Goal: Task Accomplishment & Management: Use online tool/utility

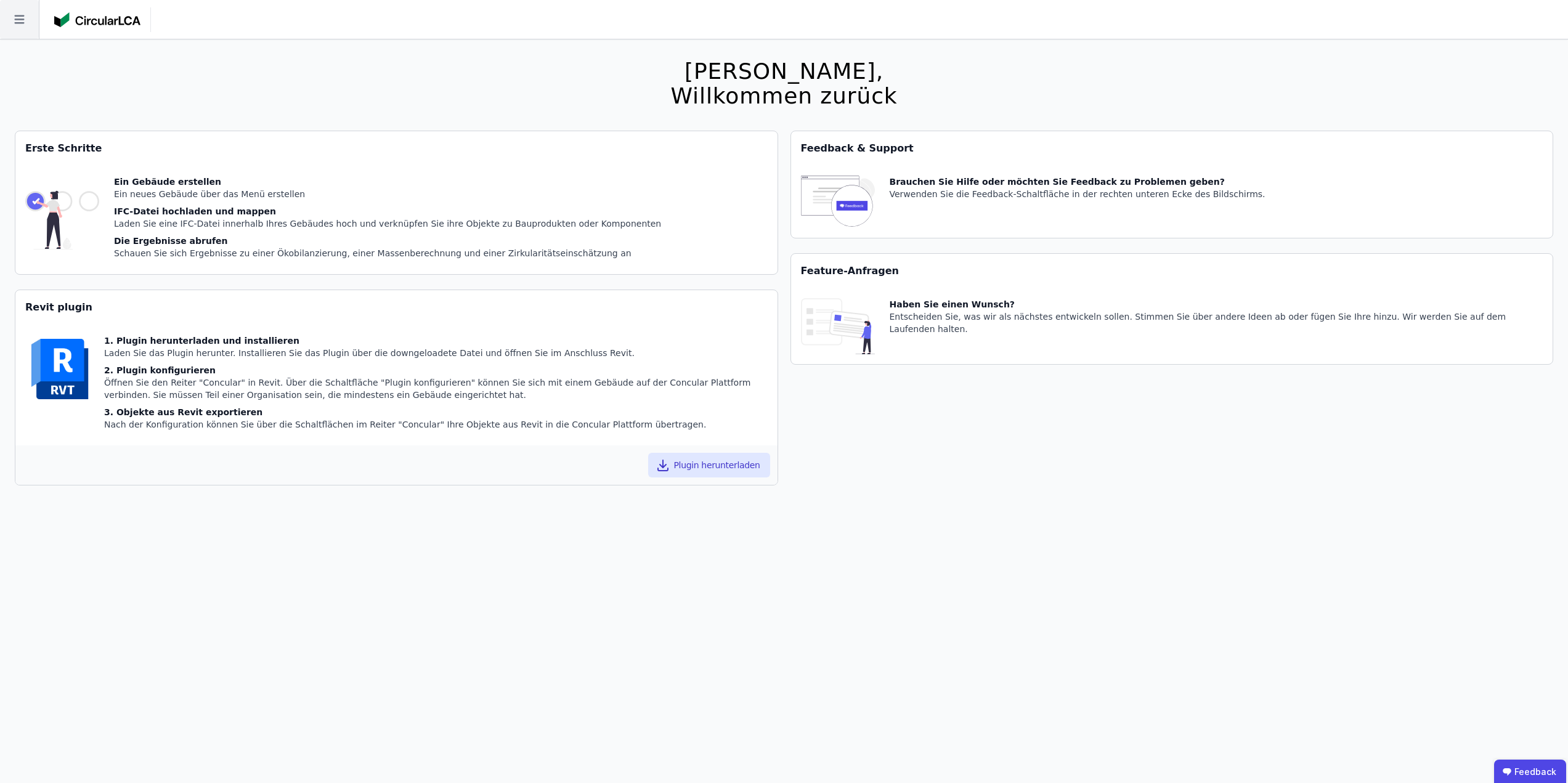
click at [17, 23] on icon at bounding box center [19, 20] width 10 height 8
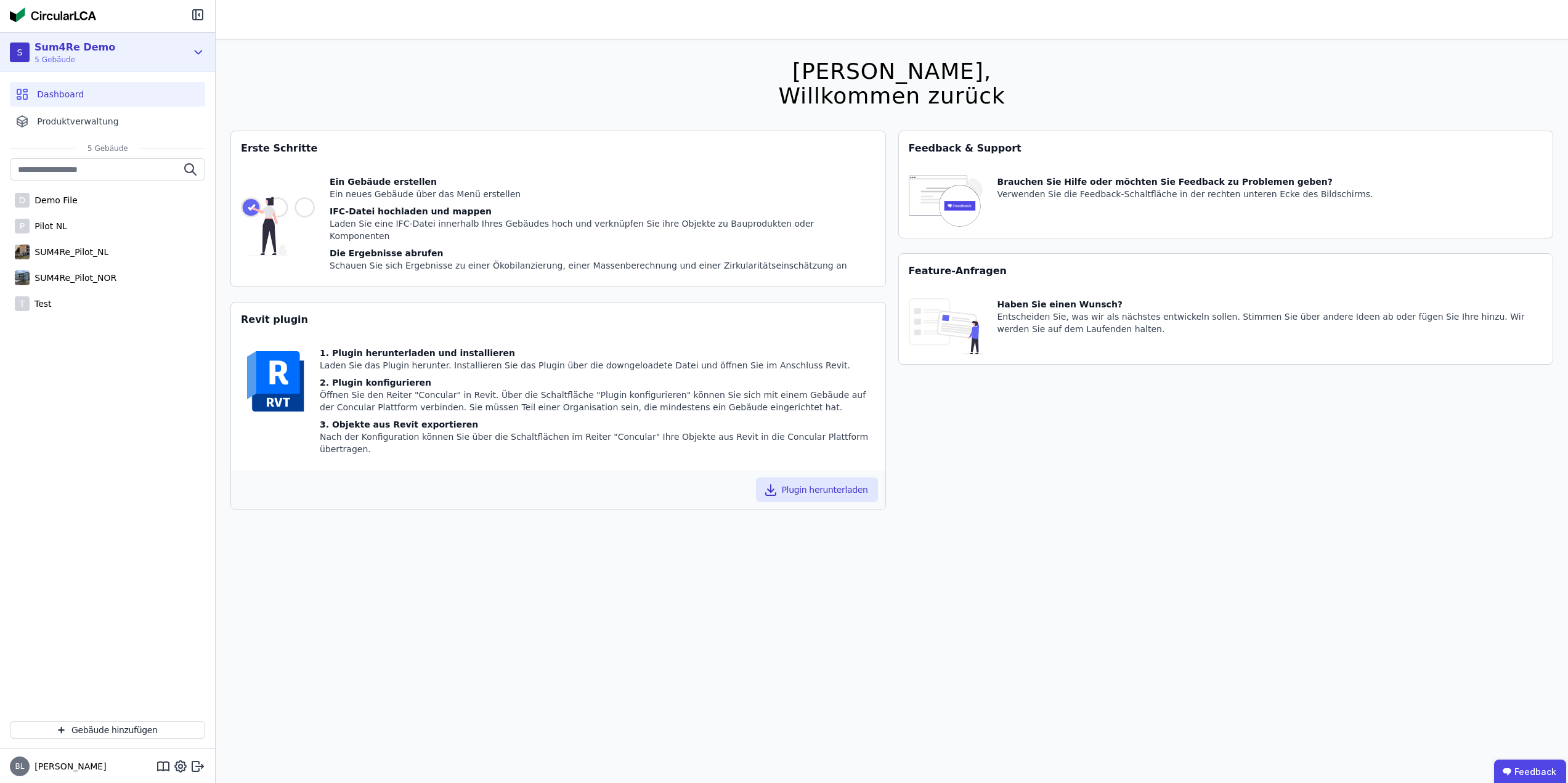
click at [188, 57] on div "S Sum4Re Demo 5 Gebäude" at bounding box center [107, 53] width 215 height 40
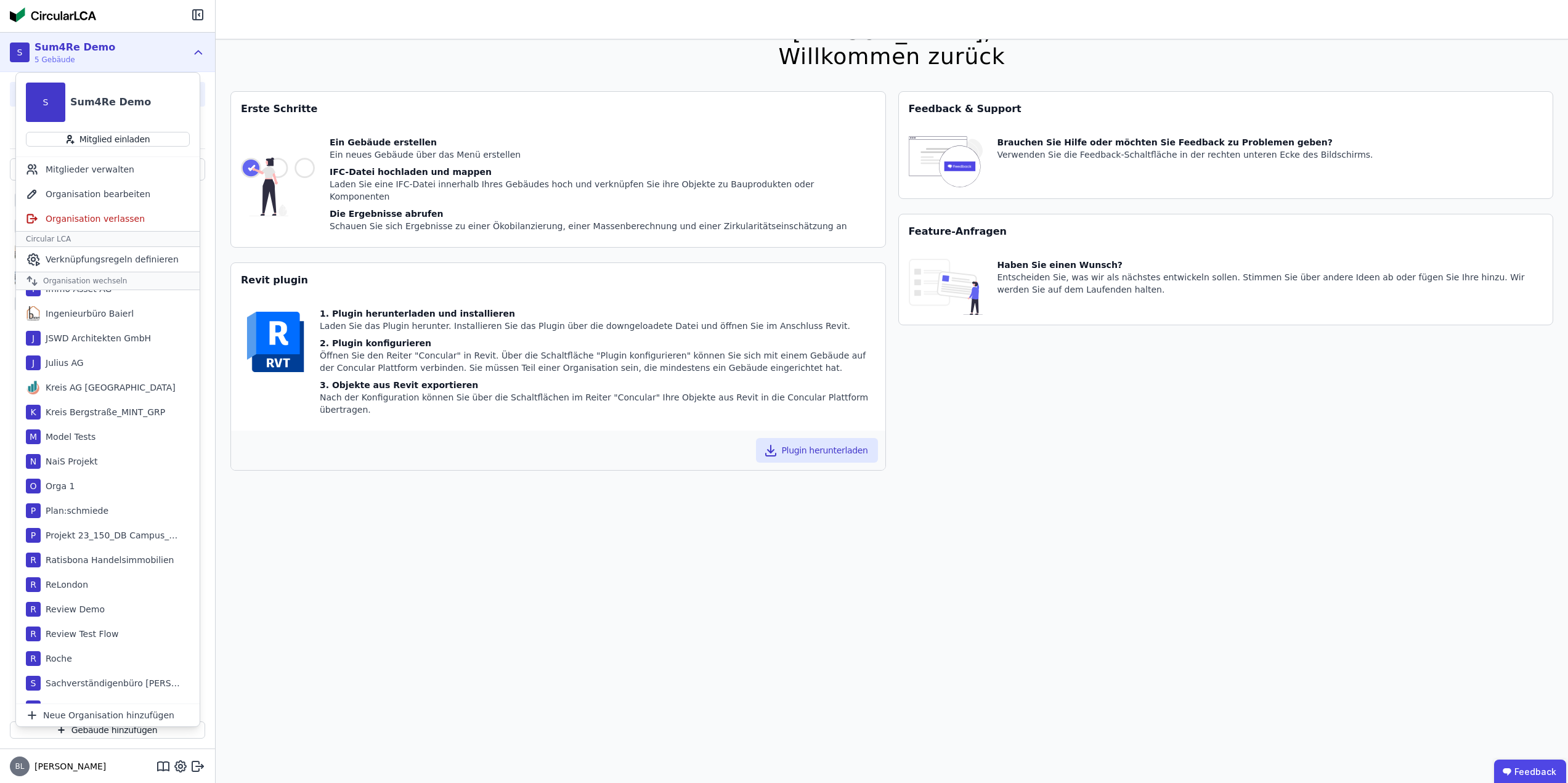
scroll to position [696, 0]
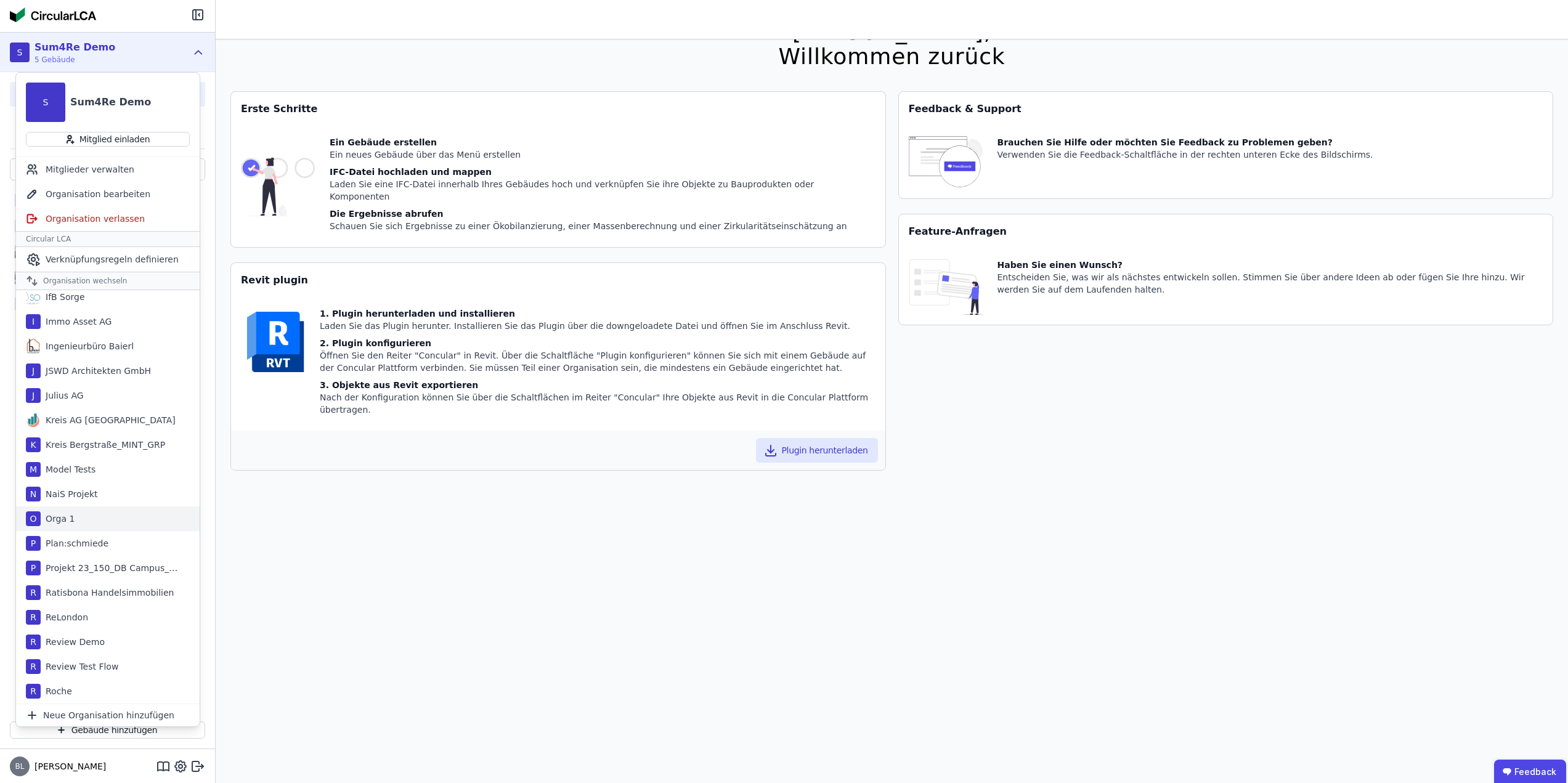
click at [91, 515] on div "O Orga 1" at bounding box center [107, 519] width 184 height 25
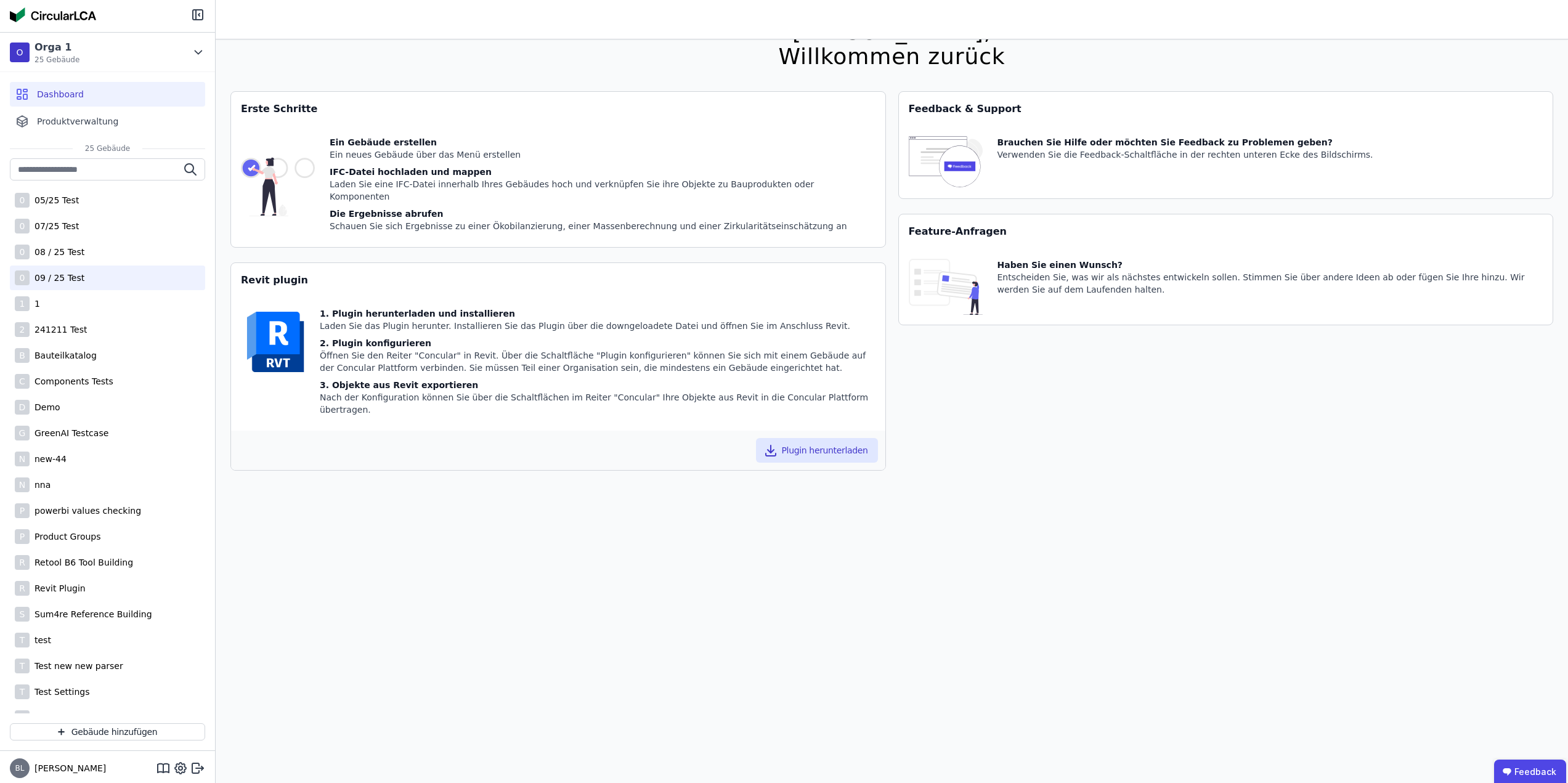
click at [91, 273] on div "0 09 / 25 Test" at bounding box center [107, 278] width 195 height 25
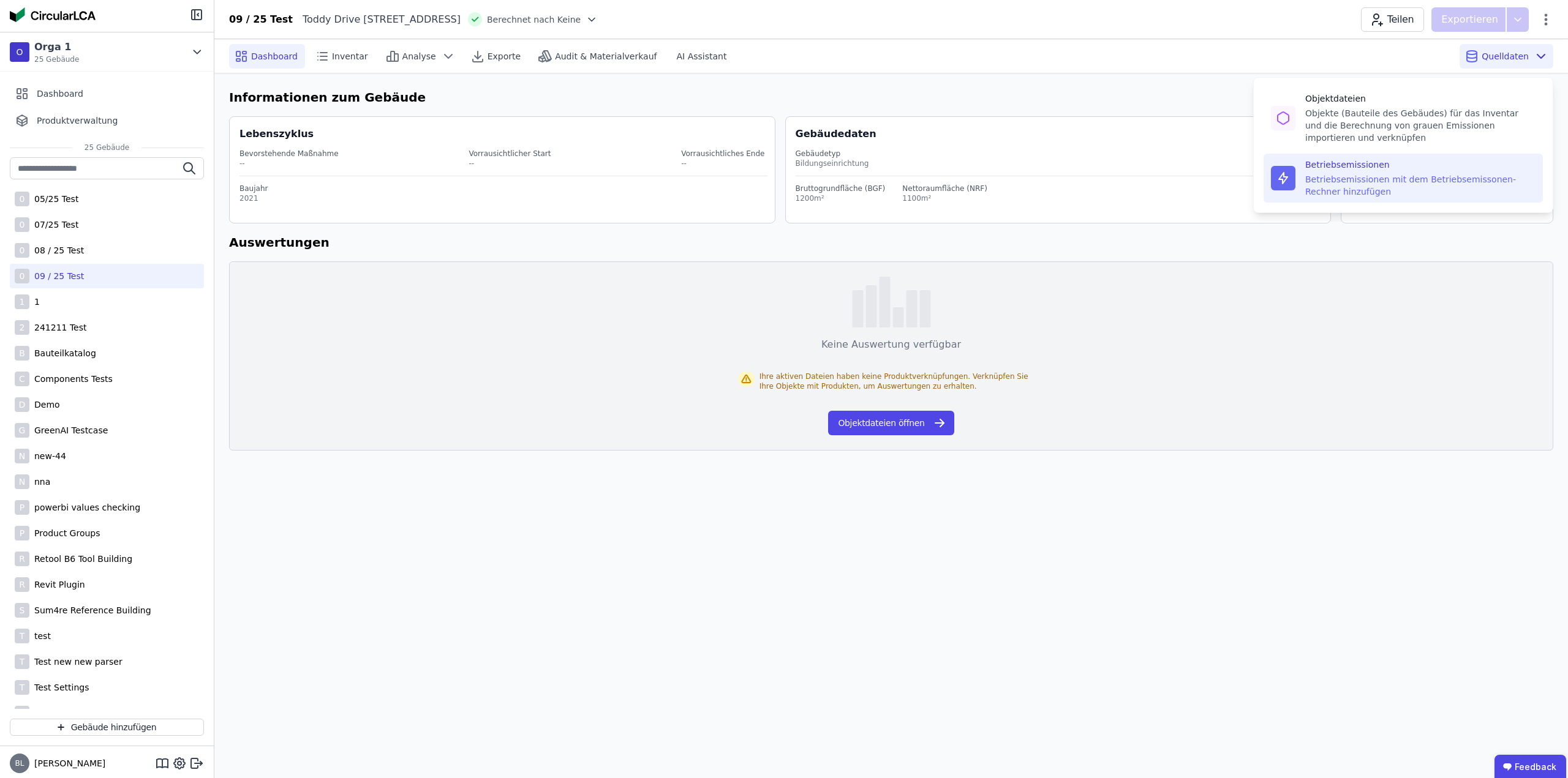
click at [1394, 182] on div "Betriebsemissionen mit dem Betriebsemissonen-Rechner hinzufügen" at bounding box center [1420, 185] width 231 height 25
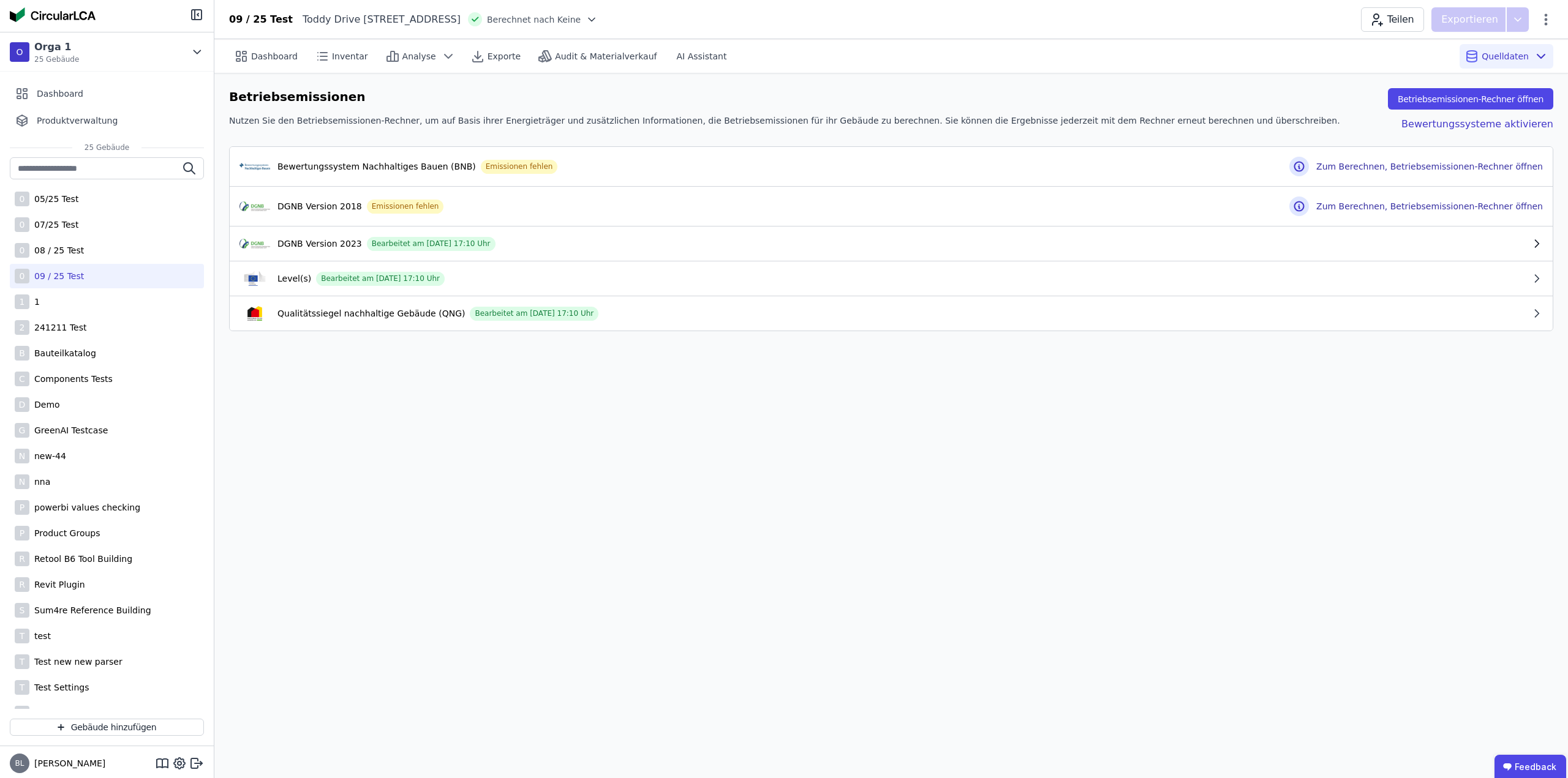
click at [566, 245] on div "DGNB Version 2023 Bearbeitet am [DATE] 17:10 Uhr" at bounding box center [885, 244] width 1291 height 15
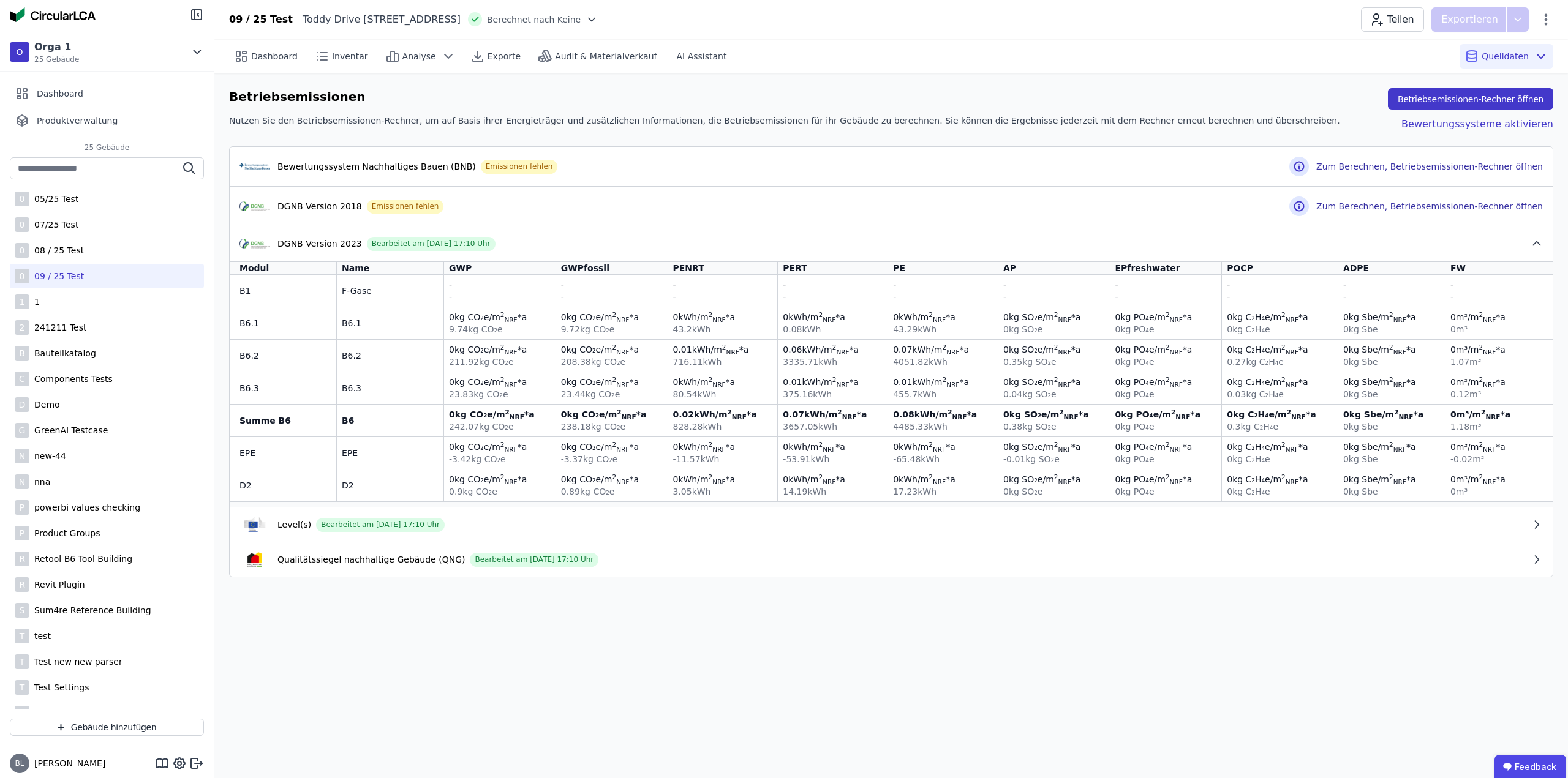
click at [1485, 99] on button "Betriebsemissionen-Rechner öffnen" at bounding box center [1471, 98] width 166 height 22
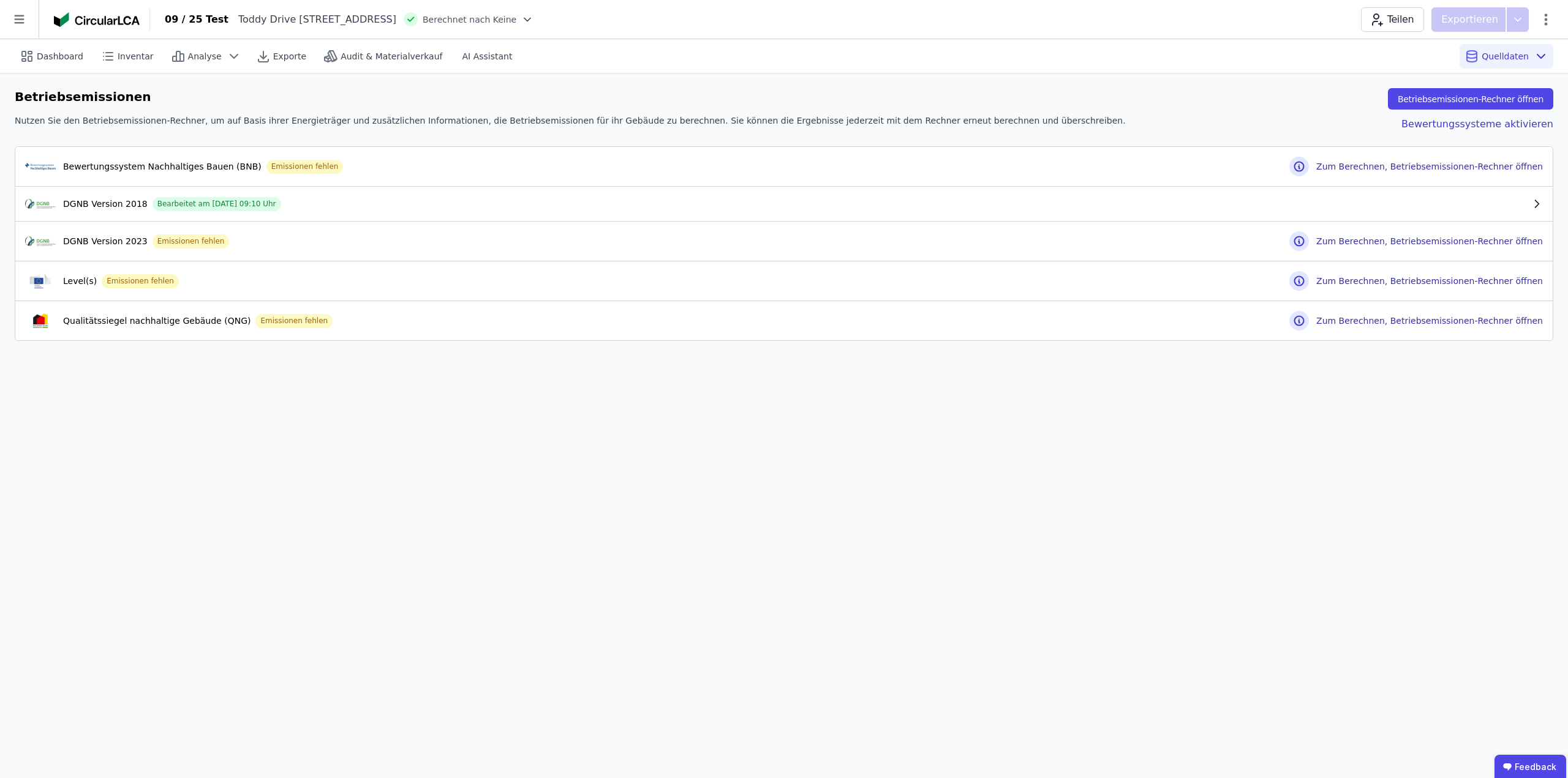
click at [699, 202] on div "DGNB Version 2018 Bearbeitet am [DATE] 09:10 Uhr" at bounding box center [778, 204] width 1505 height 15
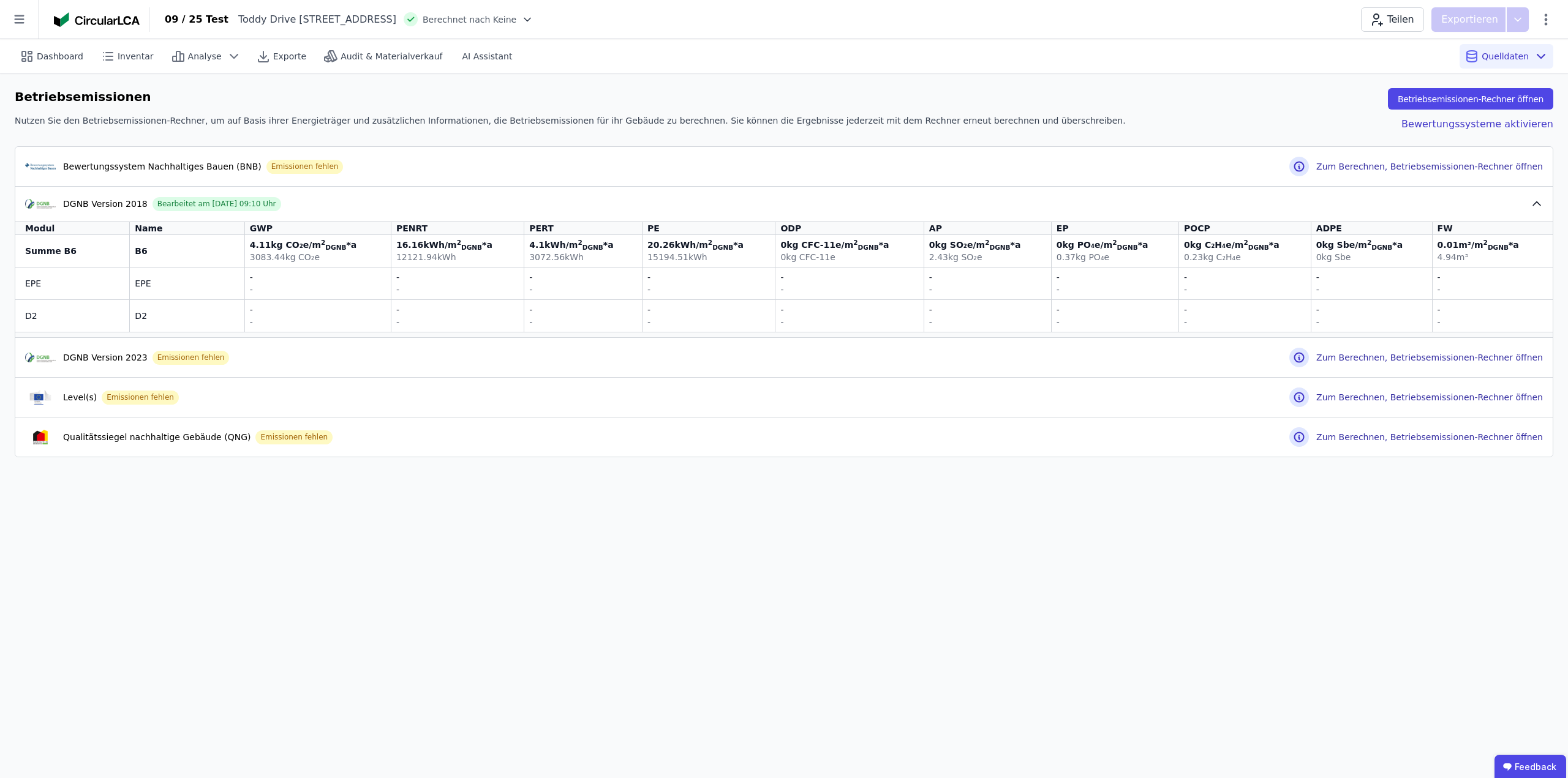
click at [734, 199] on div "DGNB Version 2018 Bearbeitet am [DATE] 09:10 Uhr" at bounding box center [778, 204] width 1505 height 15
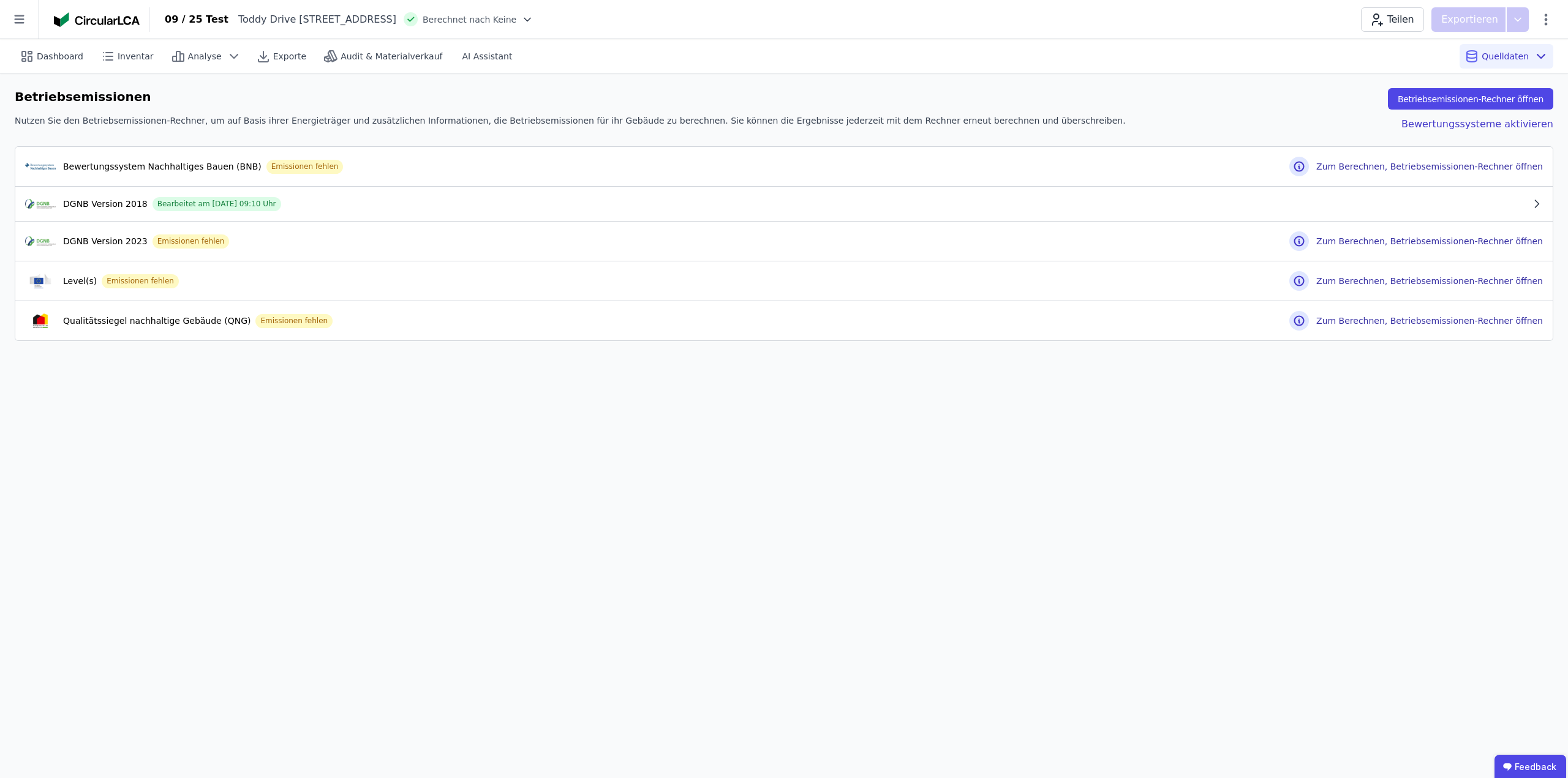
click at [768, 78] on div "Betriebsemissionen Betriebsemissionen-Rechner öffnen Nutzen Sie den Betriebsemi…" at bounding box center [784, 214] width 1568 height 282
click at [845, 537] on div "Dashboard Inventar Analyse Exporte Audit & Materialverkauf AI Assistant Quellda…" at bounding box center [784, 409] width 1568 height 739
click at [1128, 205] on div "DGNB Version 2018 Bearbeitet am [DATE] 09:10 Uhr" at bounding box center [778, 204] width 1505 height 15
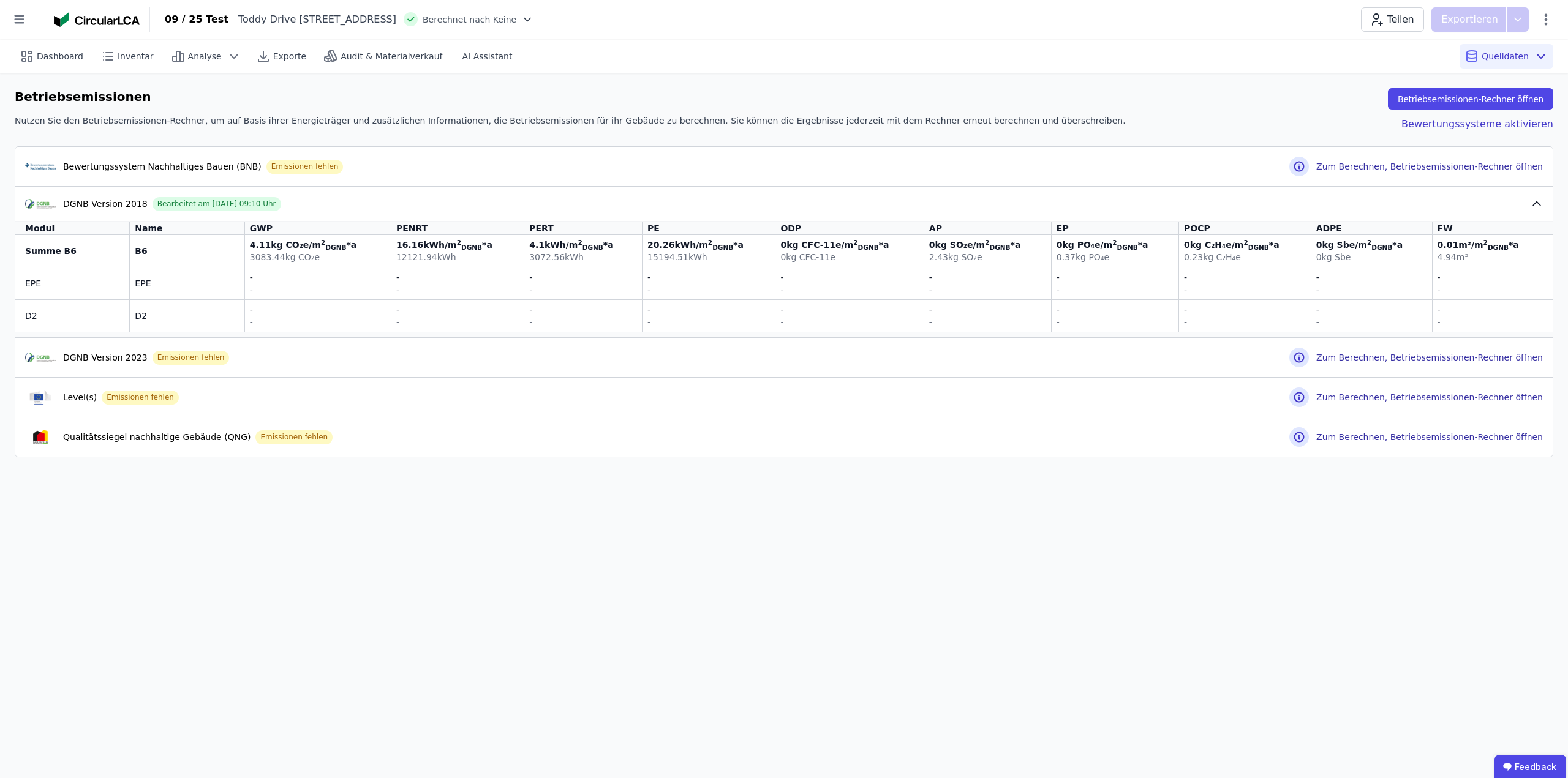
click at [1122, 204] on div "DGNB Version 2018 Bearbeitet am [DATE] 09:10 Uhr" at bounding box center [778, 204] width 1505 height 15
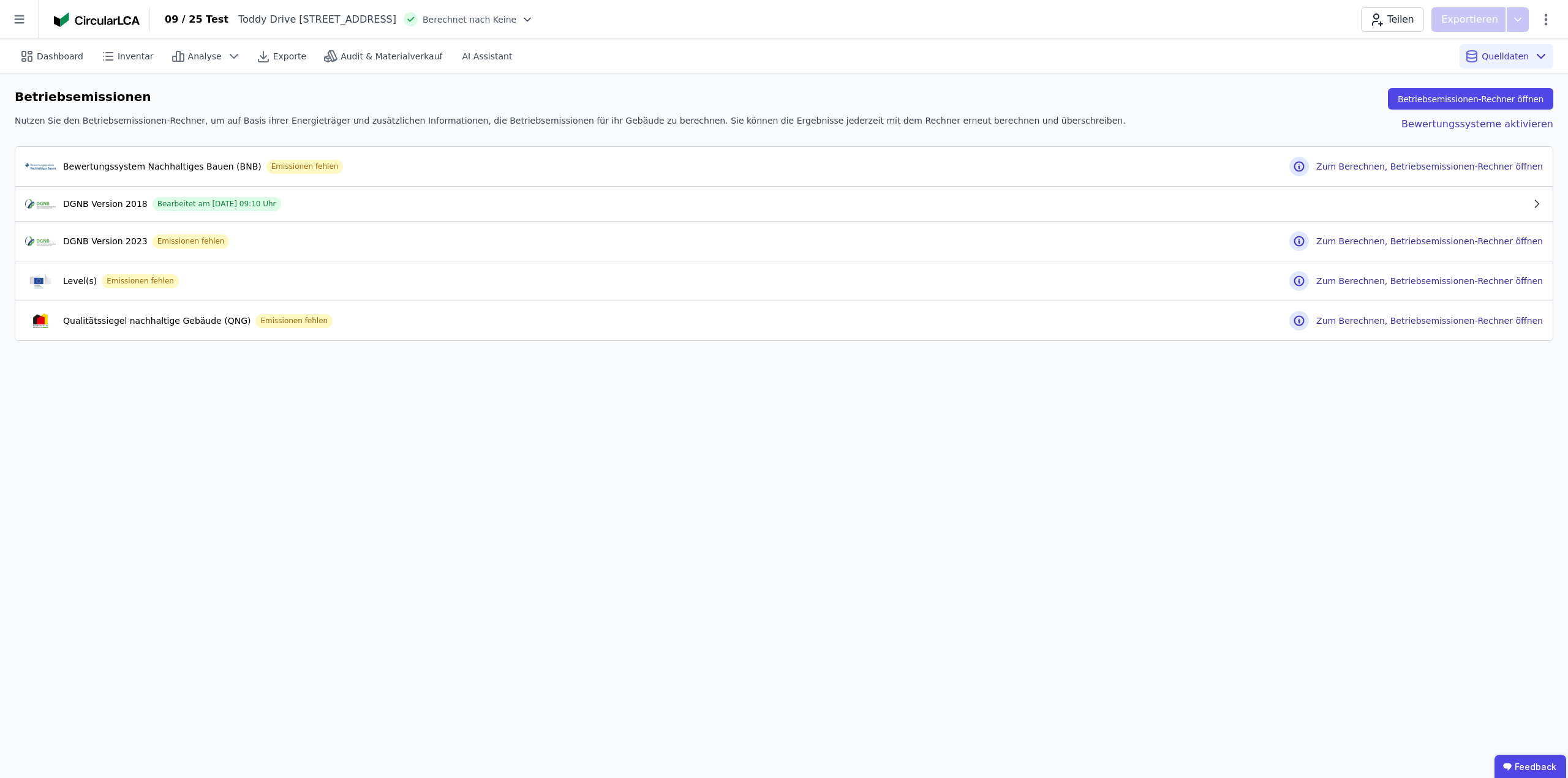
click at [606, 568] on div "Dashboard Inventar Analyse Exporte Audit & Materialverkauf AI Assistant Quellda…" at bounding box center [784, 409] width 1568 height 739
click at [742, 56] on div "Dashboard Inventar Analyse Exporte Audit & Materialverkauf AI Assistant Quellda…" at bounding box center [784, 56] width 1539 height 34
